Goal: Task Accomplishment & Management: Complete application form

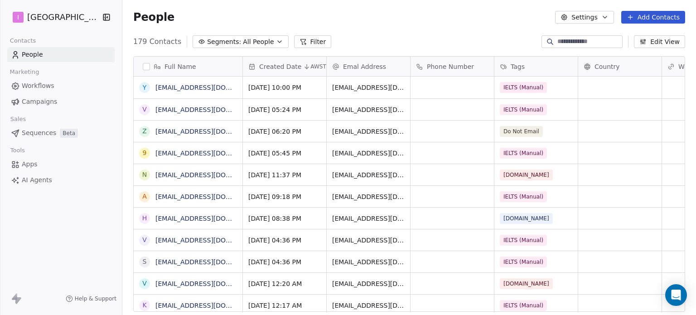
scroll to position [270, 566]
click at [673, 18] on button "Add Contacts" at bounding box center [653, 17] width 64 height 13
click at [640, 54] on span "Import from CSV" at bounding box center [653, 52] width 53 height 10
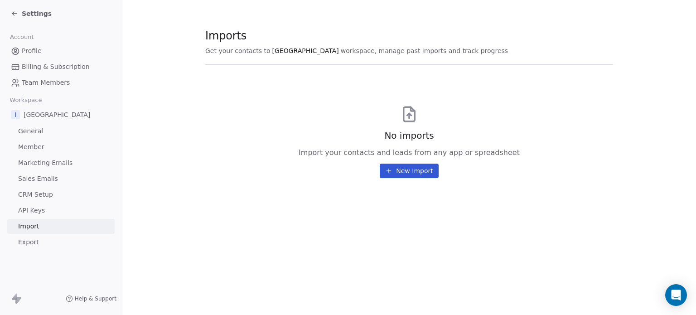
click at [417, 173] on button "New Import" at bounding box center [409, 171] width 58 height 14
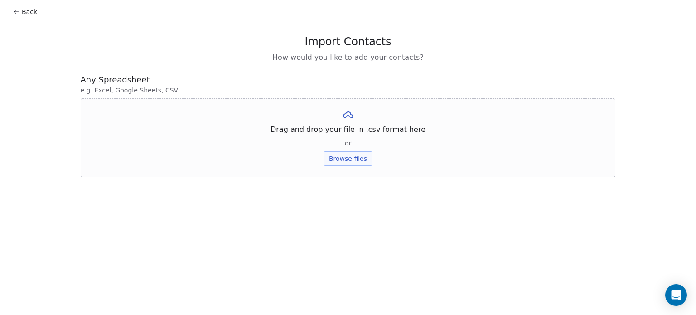
click at [20, 12] on button "Back" at bounding box center [24, 12] width 35 height 16
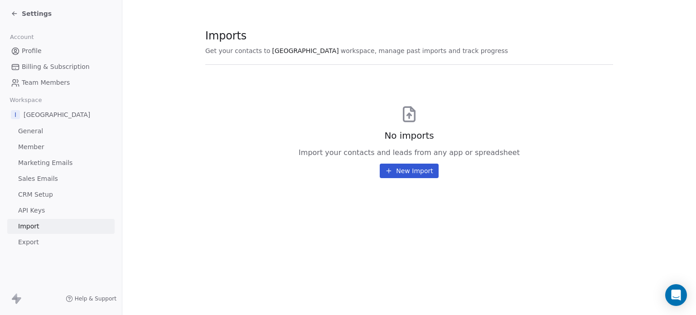
click at [20, 12] on div "Settings" at bounding box center [31, 13] width 41 height 9
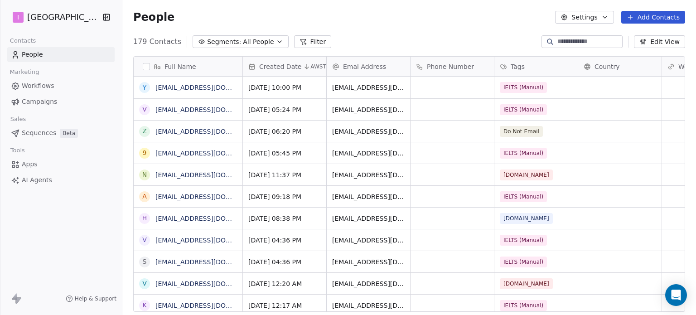
scroll to position [270, 566]
click at [637, 16] on button "Add Contacts" at bounding box center [653, 17] width 64 height 13
drag, startPoint x: 649, startPoint y: 37, endPoint x: 312, endPoint y: 52, distance: 337.4
click at [649, 37] on span "Create new contact" at bounding box center [658, 37] width 62 height 10
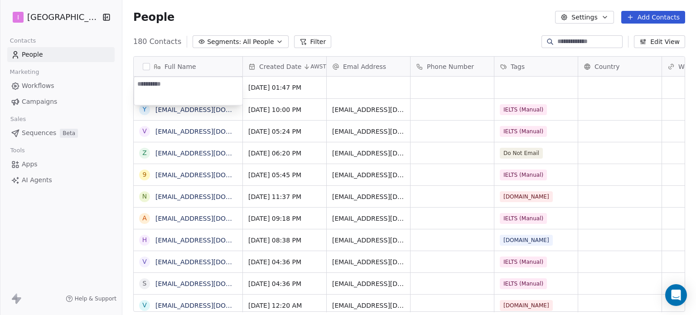
type textarea "**********"
click at [362, 85] on html "I IELTS University Contacts People Marketing Workflows Campaigns Sales Sequence…" at bounding box center [348, 157] width 696 height 315
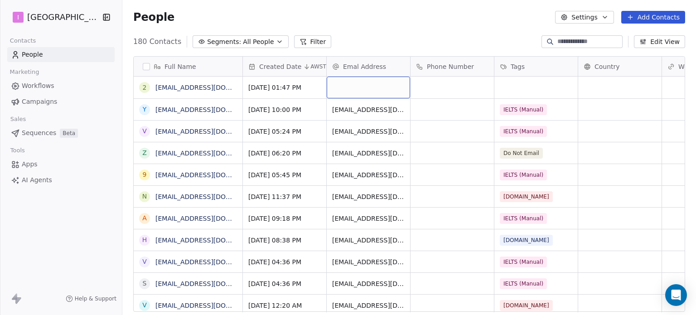
click at [363, 85] on div "grid" at bounding box center [368, 88] width 83 height 22
click at [364, 84] on div "grid" at bounding box center [368, 88] width 83 height 22
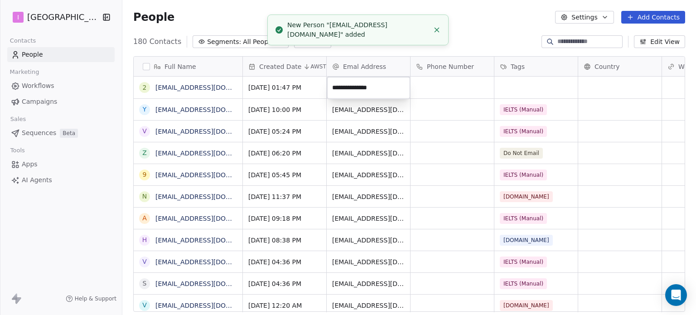
click at [534, 90] on html "I IELTS University Contacts People Marketing Workflows Campaigns Sales Sequence…" at bounding box center [348, 157] width 696 height 315
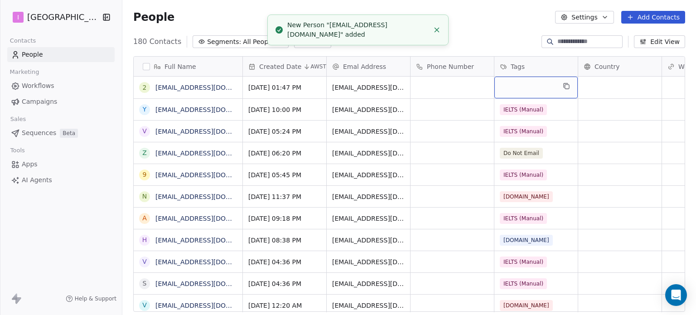
click at [534, 89] on div "grid" at bounding box center [535, 88] width 83 height 22
click at [533, 89] on div "grid" at bounding box center [535, 88] width 83 height 22
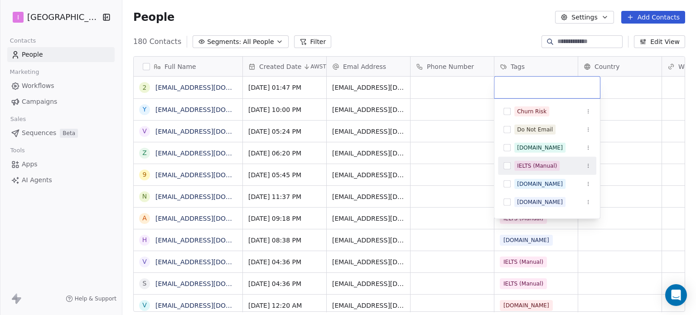
click at [535, 170] on span "IELTS (Manual)" at bounding box center [536, 166] width 45 height 10
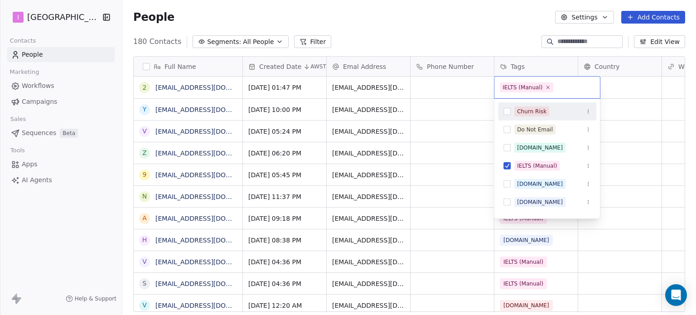
click at [462, 30] on html "I IELTS University Contacts People Marketing Workflows Campaigns Sales Sequence…" at bounding box center [348, 157] width 696 height 315
